Goal: Go to known website: Access a specific website the user already knows

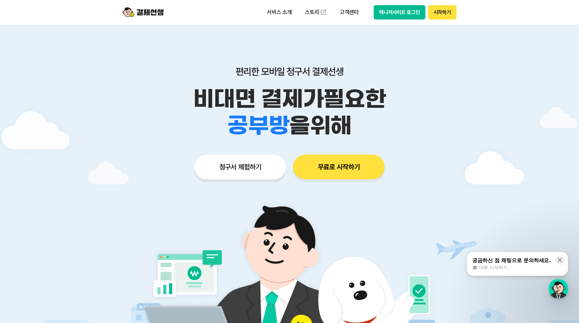
click at [401, 15] on button "매니저사이트 로그인" at bounding box center [400, 12] width 52 height 14
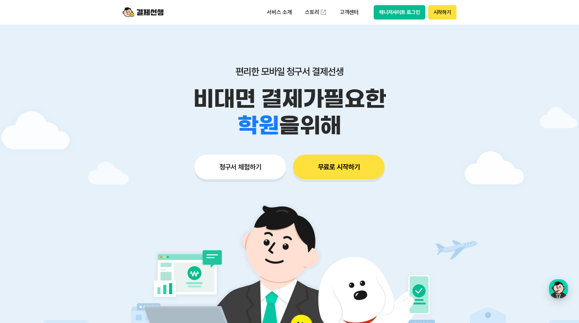
click at [444, 8] on button "시작하기" at bounding box center [442, 12] width 28 height 14
click at [397, 14] on button "매니저사이트 로그인" at bounding box center [400, 12] width 52 height 14
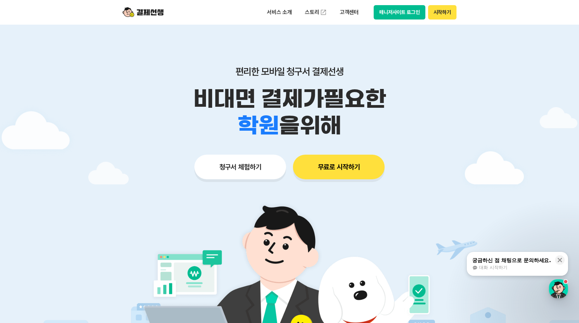
click at [402, 13] on button "매니저사이트 로그인" at bounding box center [400, 12] width 52 height 14
click at [406, 15] on button "매니저사이트 로그인" at bounding box center [400, 12] width 52 height 14
click at [395, 4] on div "서비스 소개 스토리 고객센터 매니저사이트 로그인 시작하기" at bounding box center [289, 12] width 350 height 25
click at [393, 13] on button "매니저사이트 로그인" at bounding box center [400, 12] width 52 height 14
click at [409, 13] on button "매니저사이트 로그인" at bounding box center [400, 12] width 52 height 14
